Goal: Check status: Check status

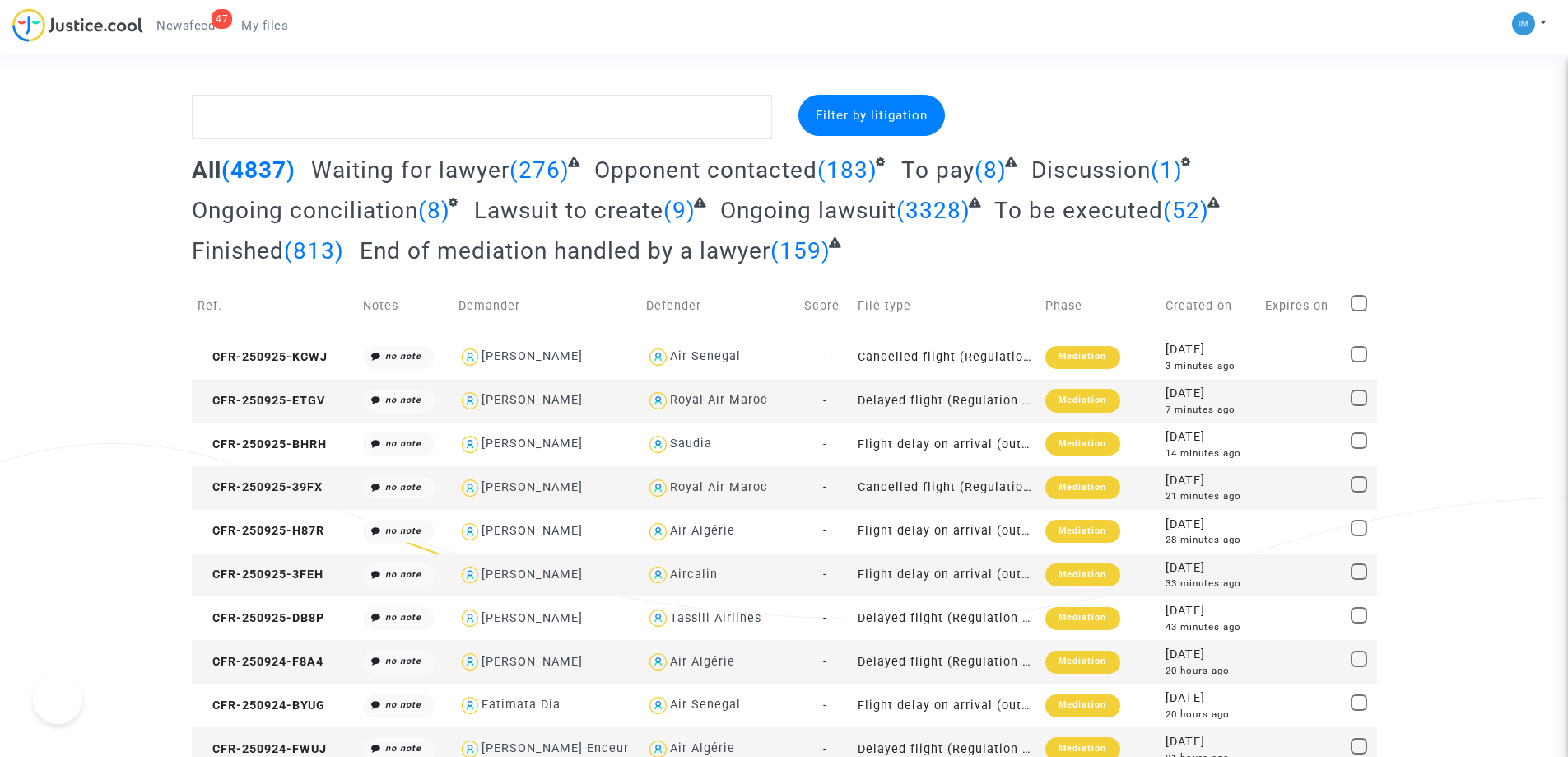
click at [1105, 212] on span "To be executed" at bounding box center [1079, 211] width 169 height 27
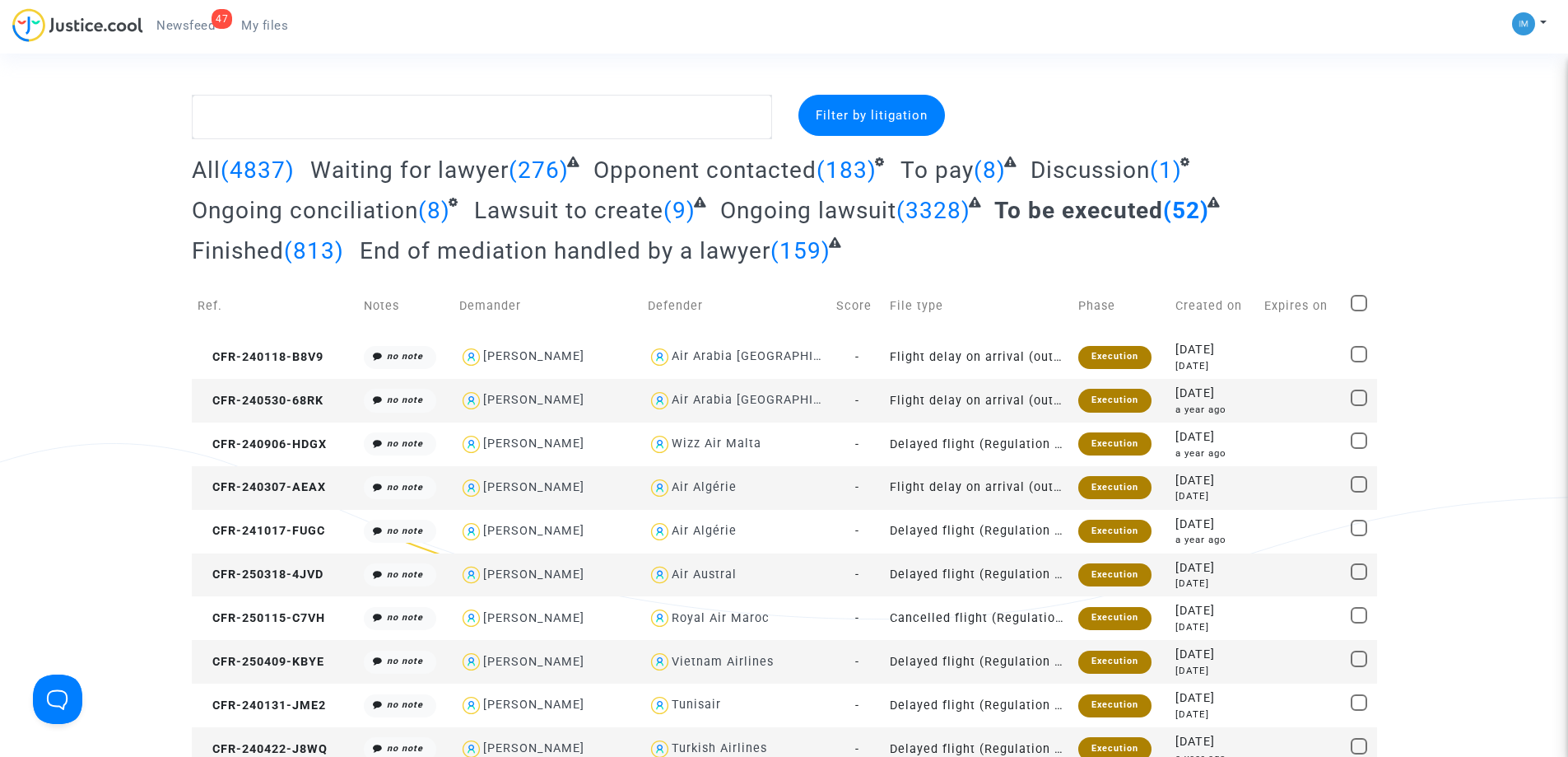
drag, startPoint x: 1106, startPoint y: 215, endPoint x: 492, endPoint y: 32, distance: 640.7
